Goal: Task Accomplishment & Management: Manage account settings

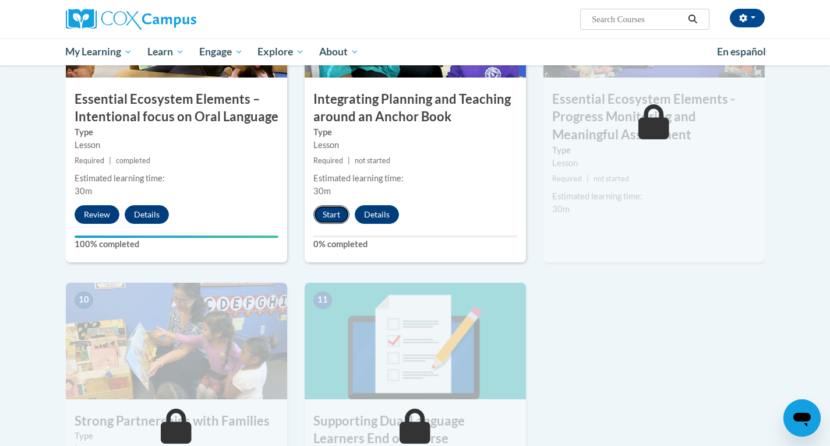
drag, startPoint x: 482, startPoint y: 299, endPoint x: 337, endPoint y: 220, distance: 165.8
click at [337, 220] on button "Start" at bounding box center [331, 214] width 36 height 19
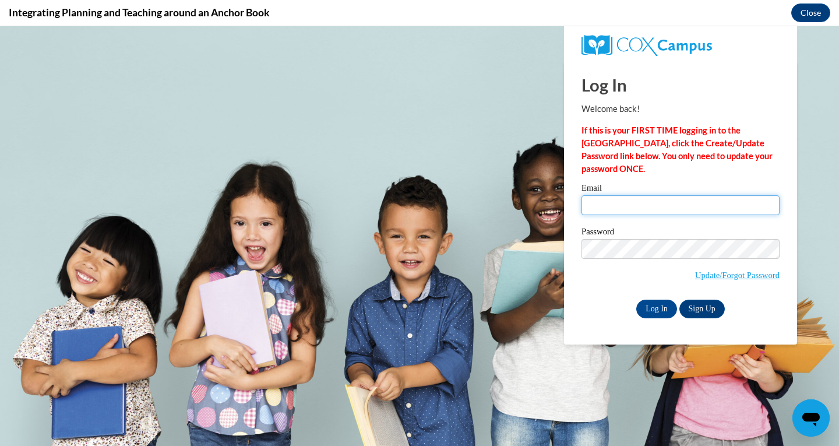
type input "[EMAIL_ADDRESS][DOMAIN_NAME]"
click at [651, 315] on input "Log In" at bounding box center [656, 308] width 41 height 19
